Goal: Task Accomplishment & Management: Manage account settings

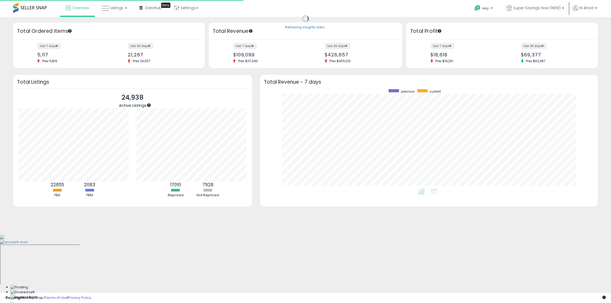
scroll to position [99, 327]
click at [114, 7] on span "Listings" at bounding box center [117, 7] width 14 height 5
click at [121, 25] on icon at bounding box center [118, 26] width 23 height 7
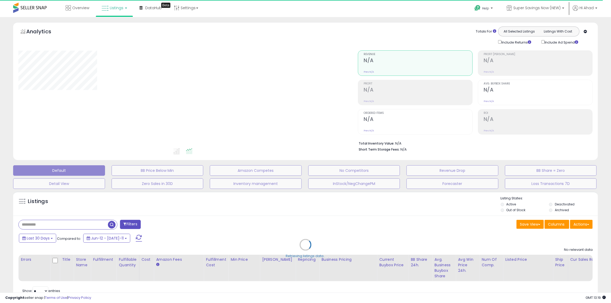
select select "**"
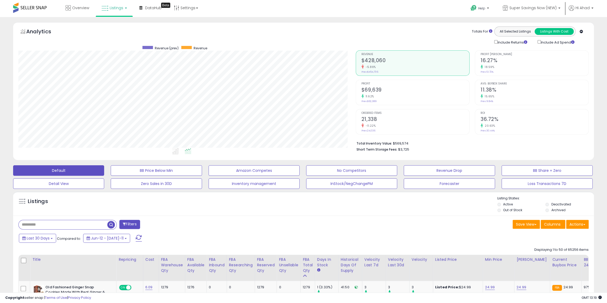
scroll to position [108, 337]
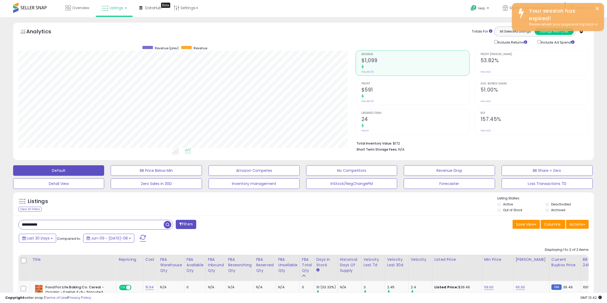
select select "**"
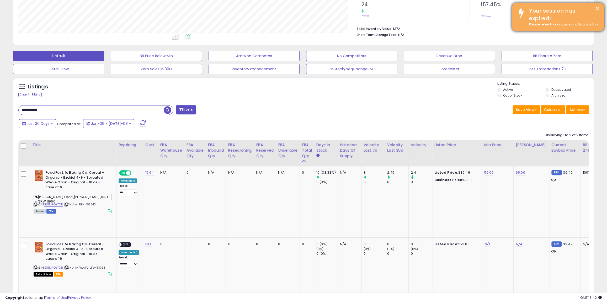
scroll to position [108, 337]
click at [598, 8] on button "×" at bounding box center [598, 8] width 4 height 7
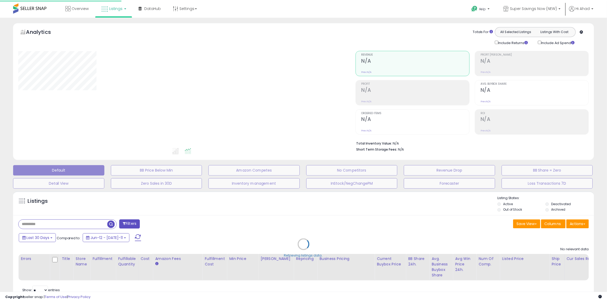
scroll to position [23, 0]
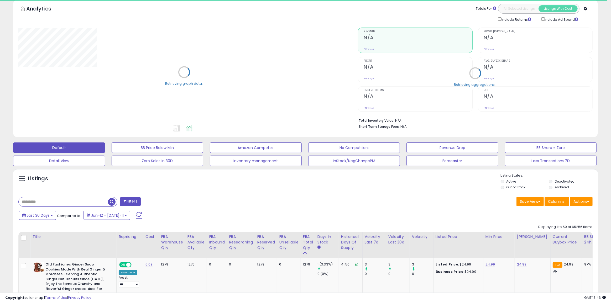
select select "**"
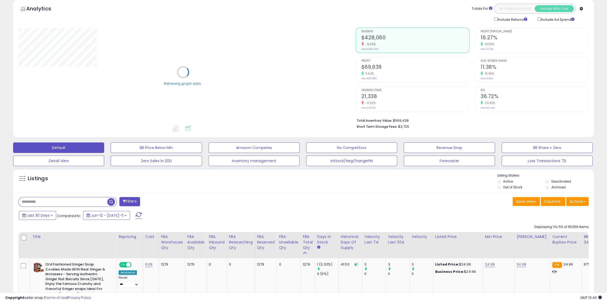
click at [397, 120] on li "Total Inventory Value: $569,428" at bounding box center [471, 120] width 228 height 6
click at [385, 203] on div "Save View Save As New View Update Current View Columns Actions Import Export Vi…" at bounding box center [448, 202] width 289 height 10
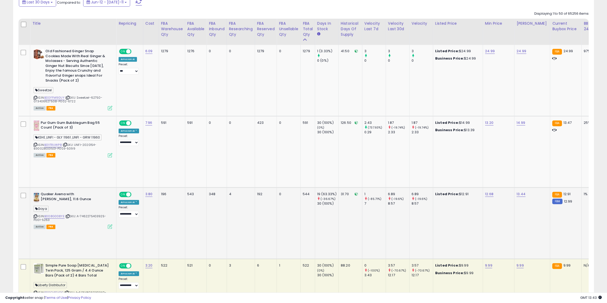
scroll to position [238, 0]
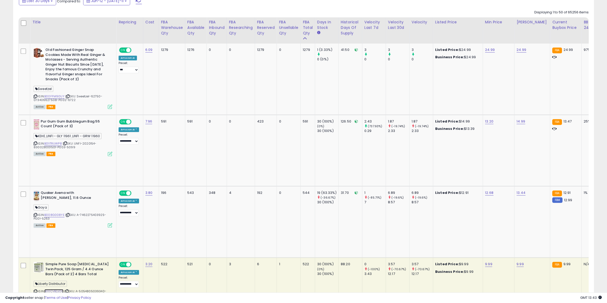
click at [50, 289] on link "B00CVB2JOG" at bounding box center [53, 291] width 19 height 4
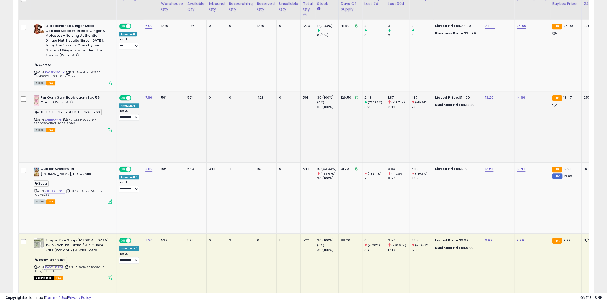
scroll to position [166, 0]
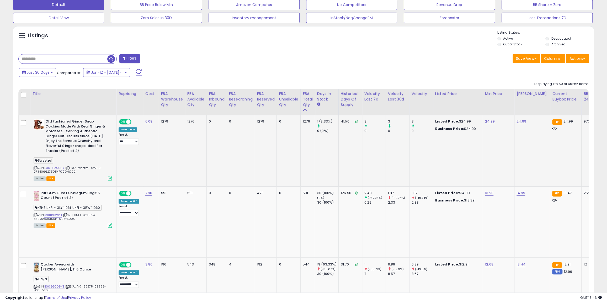
click at [162, 124] on div "1279" at bounding box center [171, 121] width 20 height 5
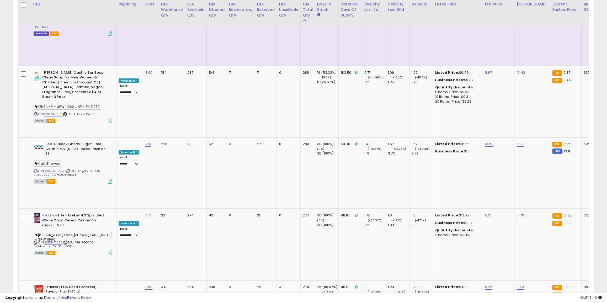
scroll to position [1168, 0]
